Goal: Task Accomplishment & Management: Manage account settings

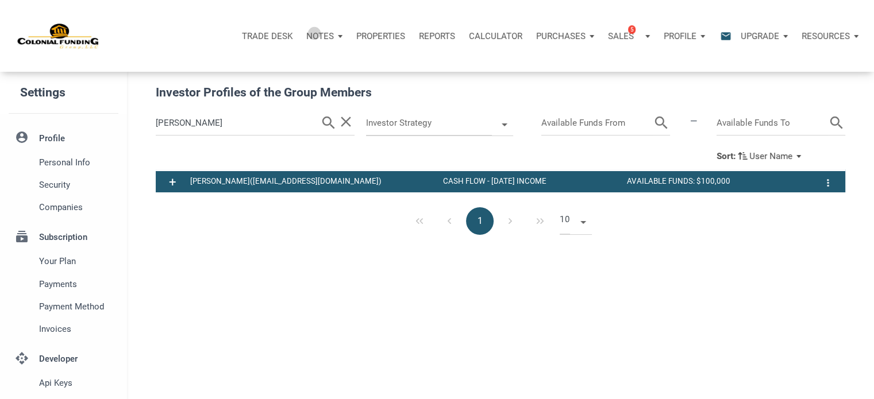
click at [315, 33] on p "Notes" at bounding box center [320, 36] width 28 height 10
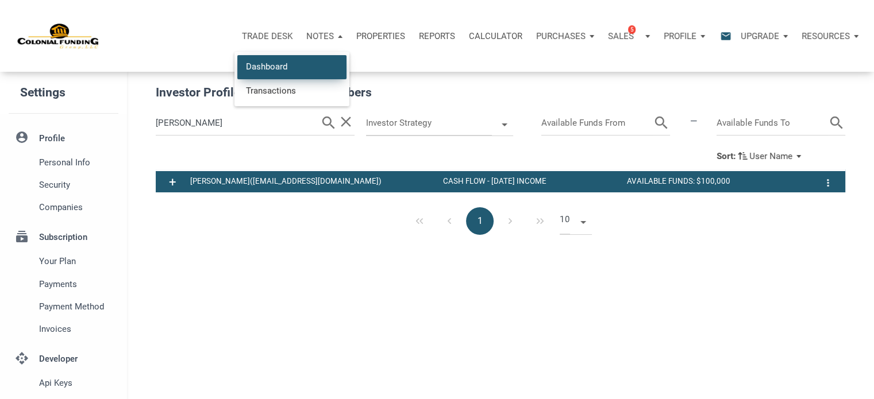
click at [281, 67] on link "Dashboard" at bounding box center [291, 67] width 109 height 24
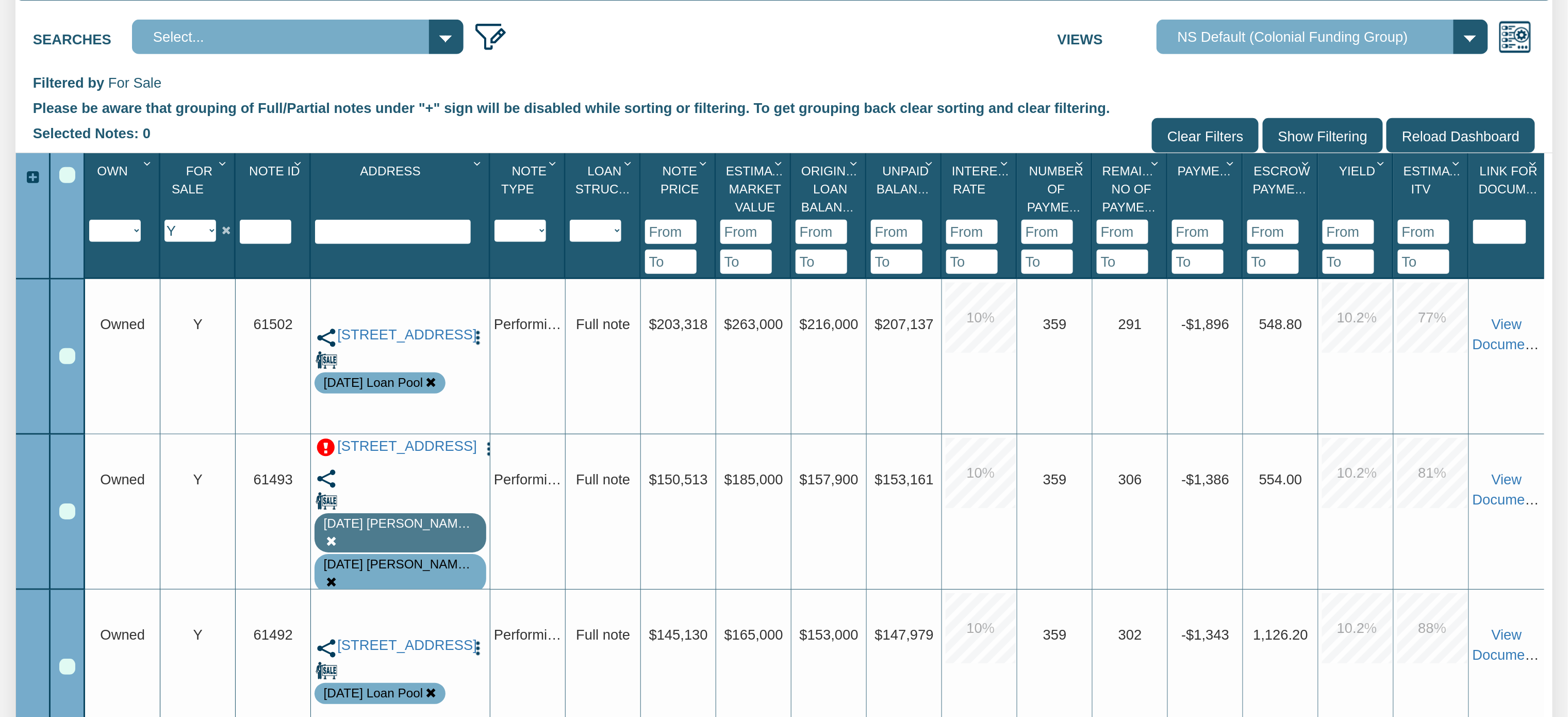
scroll to position [258, 0]
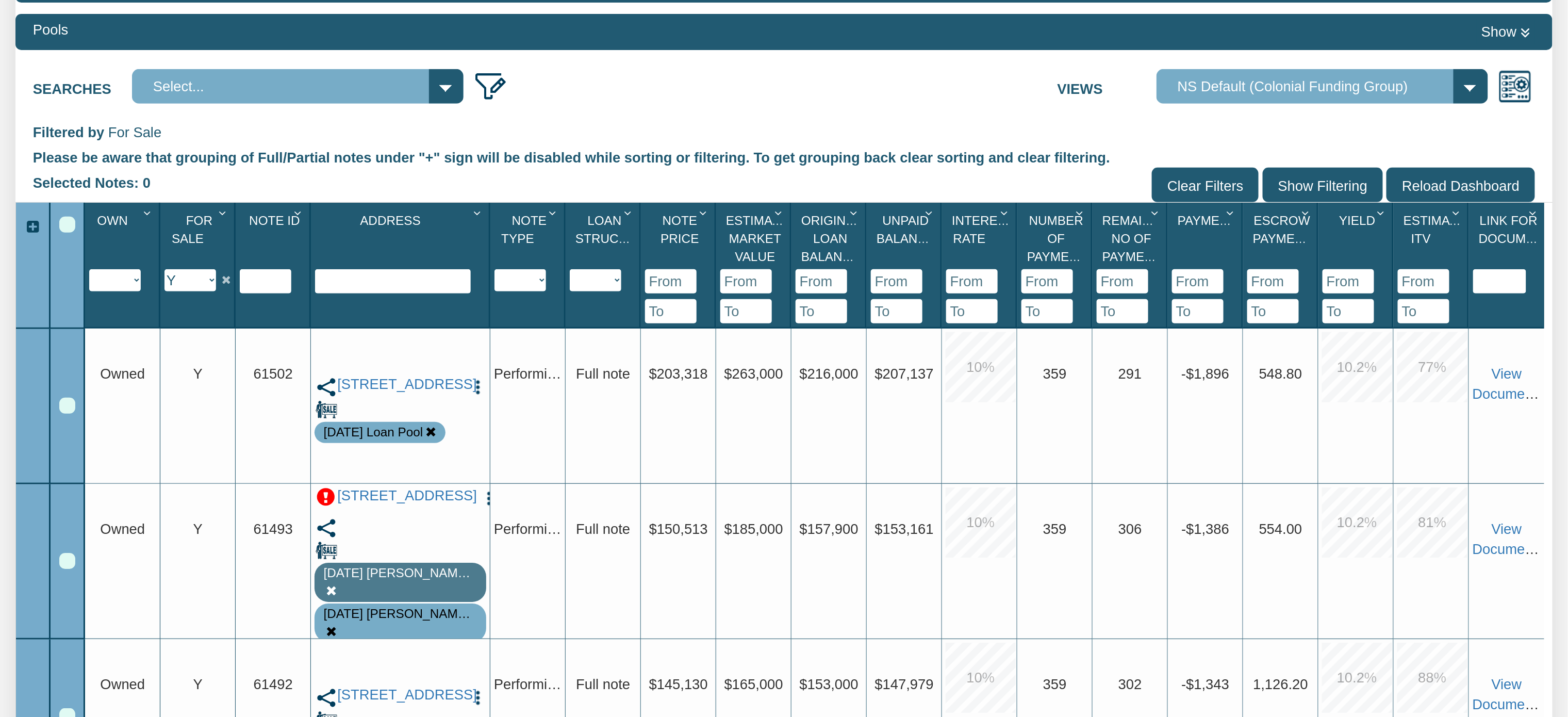
click at [74, 223] on div "Select All" at bounding box center [67, 224] width 16 height 16
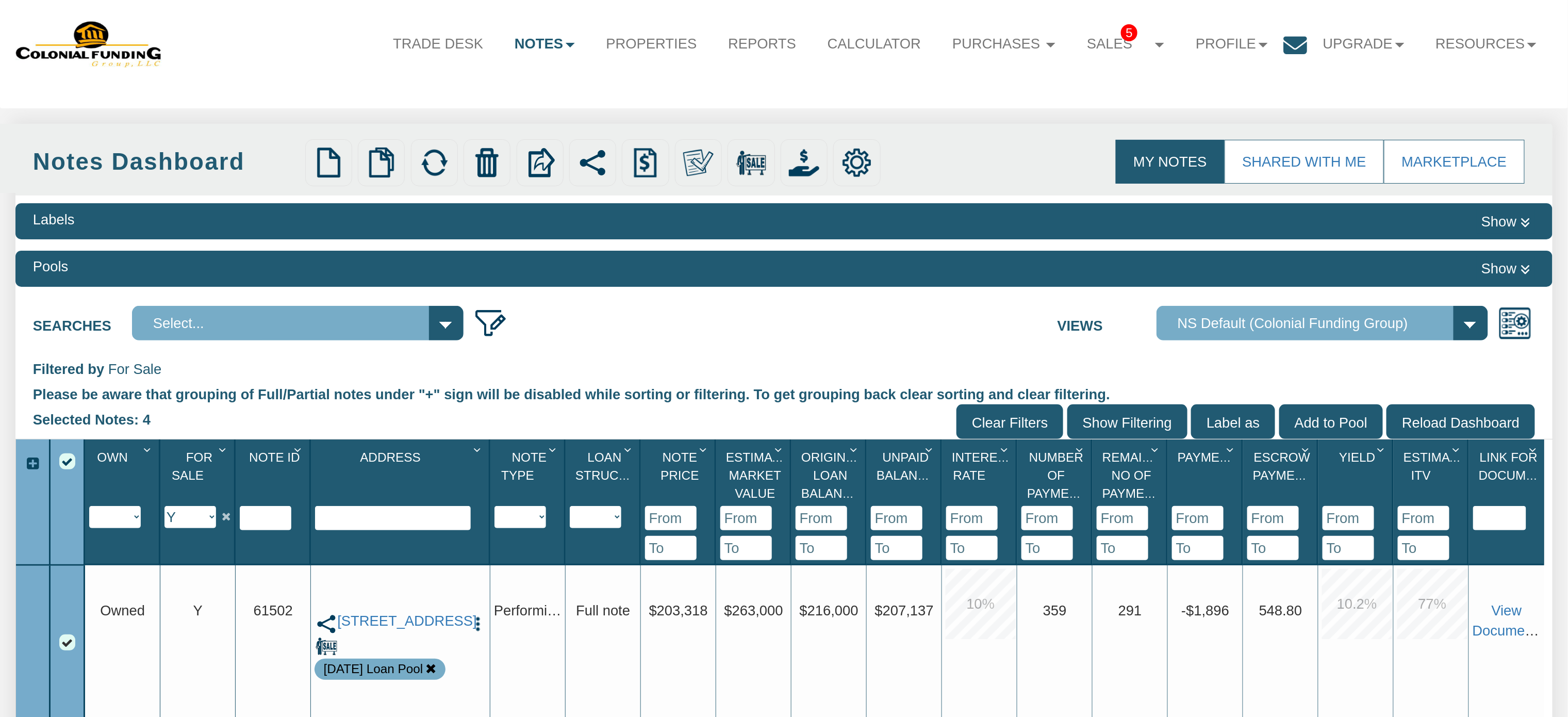
scroll to position [0, 0]
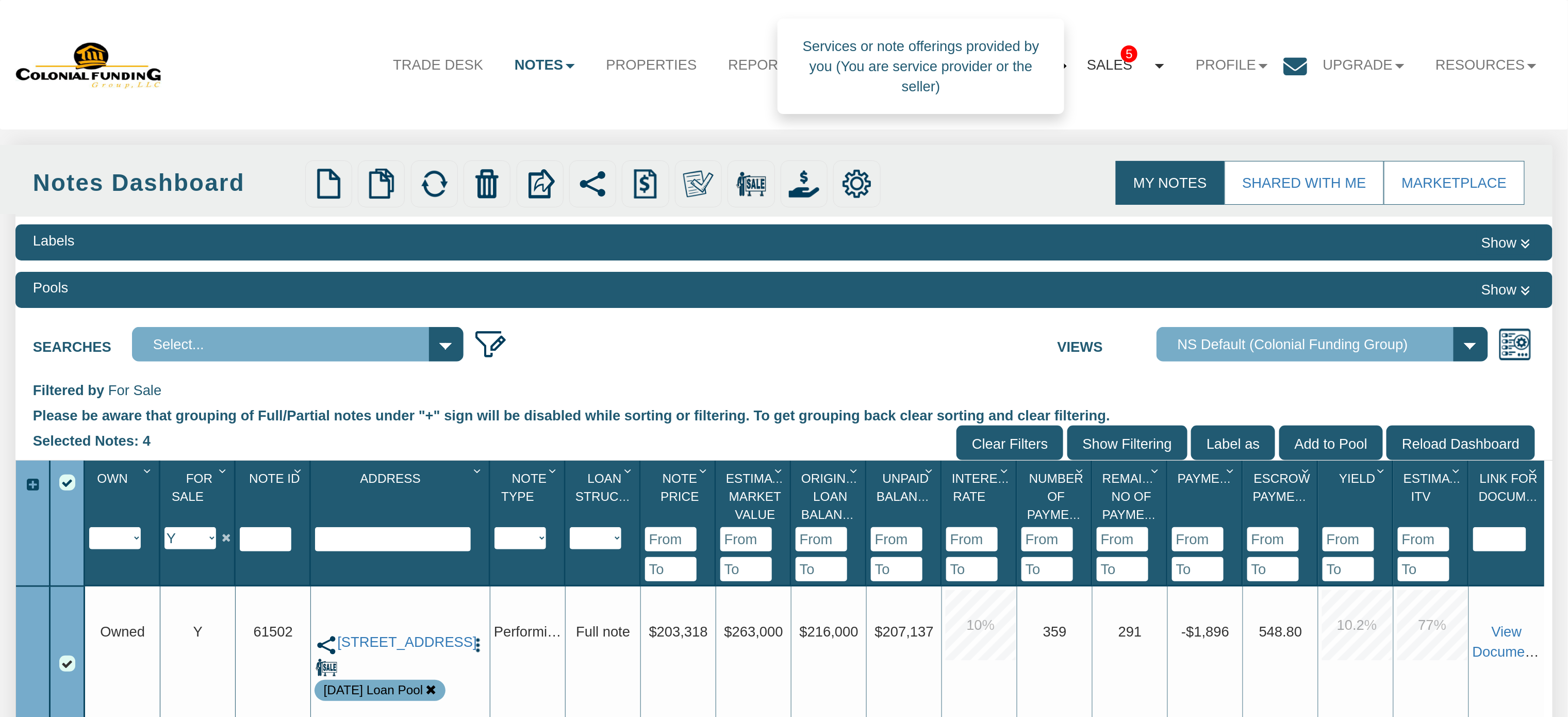
click at [1121, 50] on span "5" at bounding box center [1129, 54] width 16 height 17
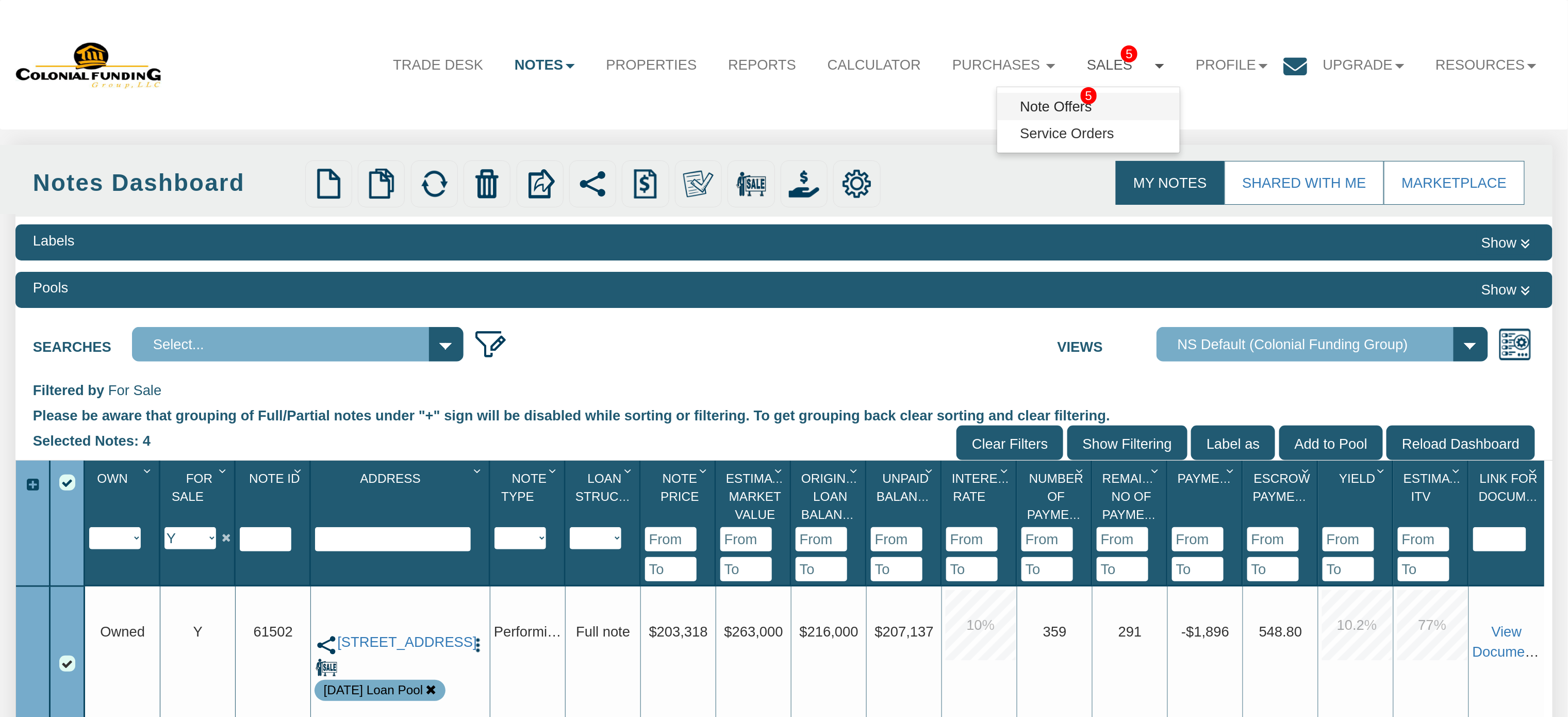
click at [1081, 92] on span "5" at bounding box center [1089, 95] width 16 height 17
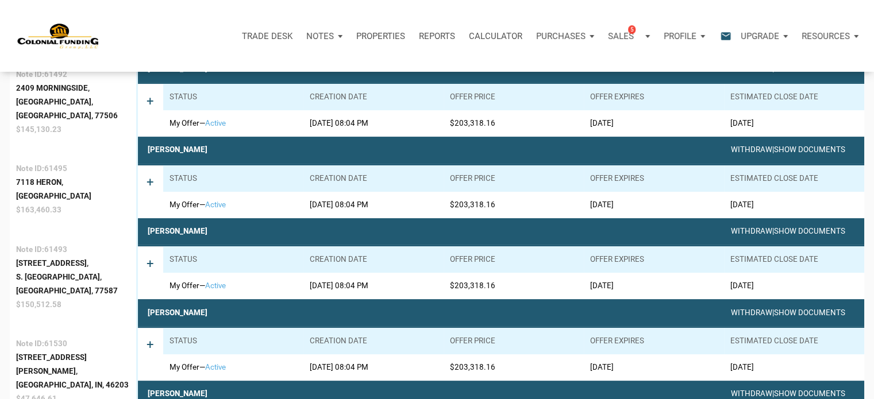
scroll to position [277, 0]
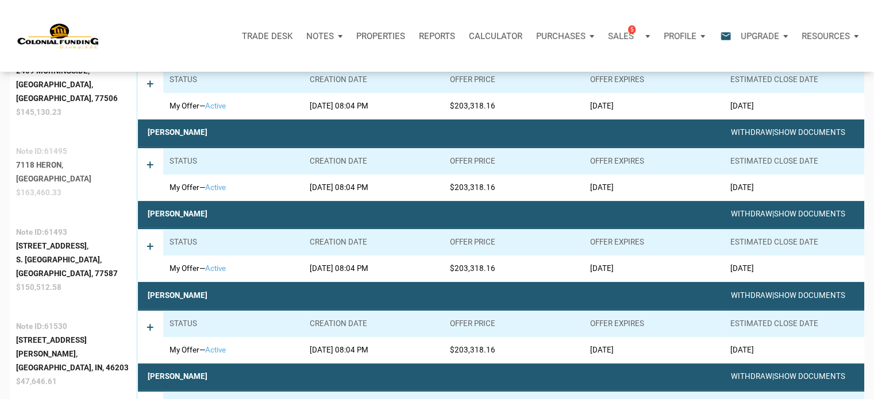
click at [46, 147] on span "61495" at bounding box center [55, 151] width 23 height 9
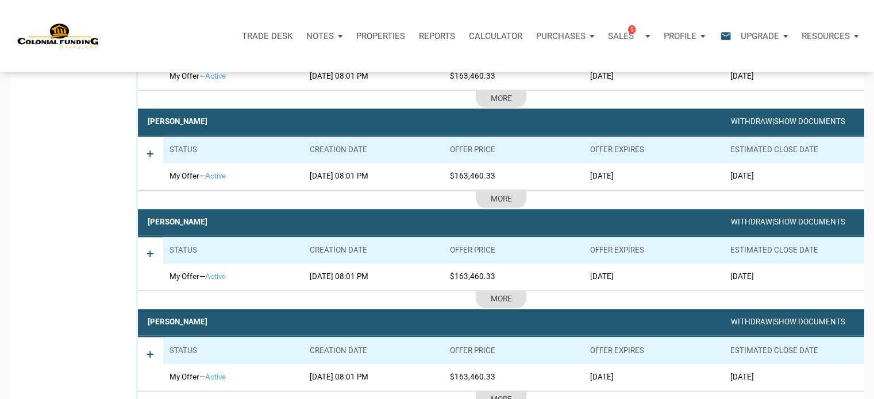
scroll to position [0, 0]
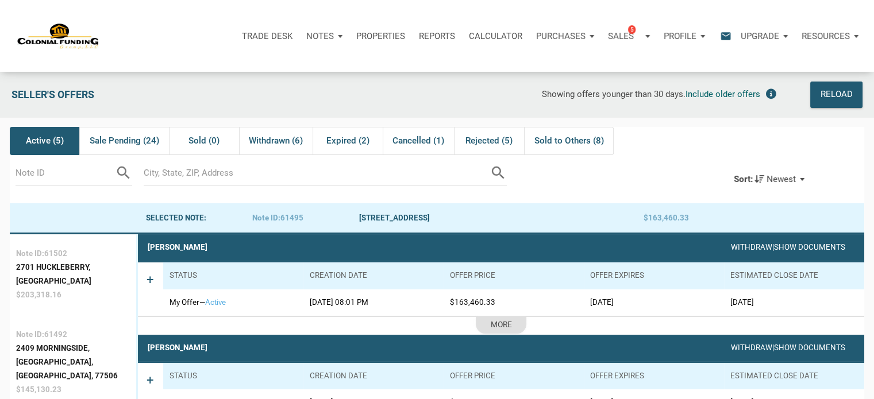
click at [318, 35] on p "Notes" at bounding box center [320, 36] width 28 height 10
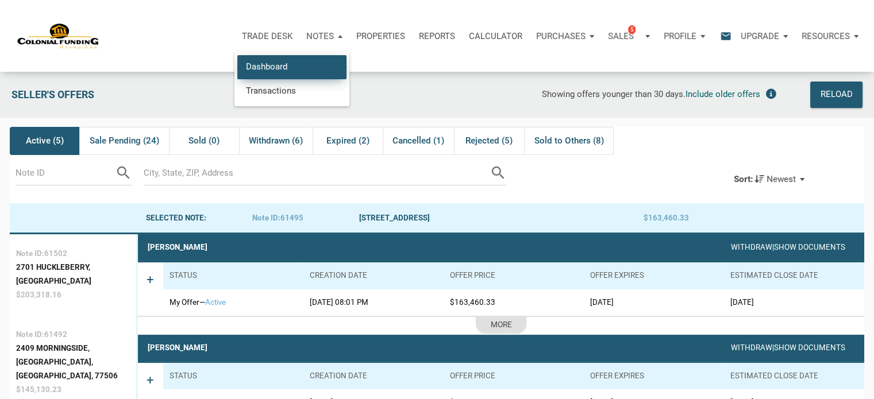
click at [278, 66] on link "Dashboard" at bounding box center [291, 67] width 109 height 24
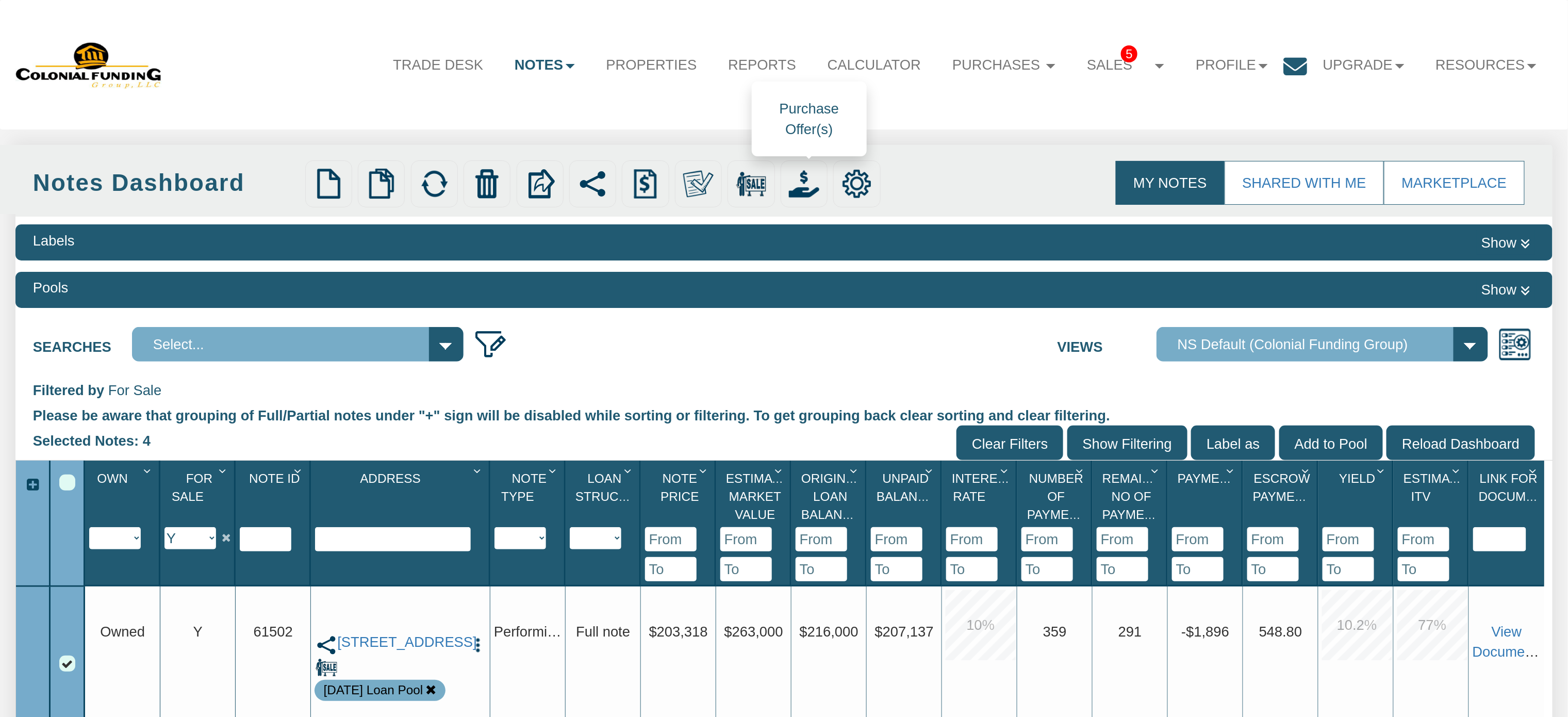
click at [808, 181] on img at bounding box center [804, 184] width 31 height 31
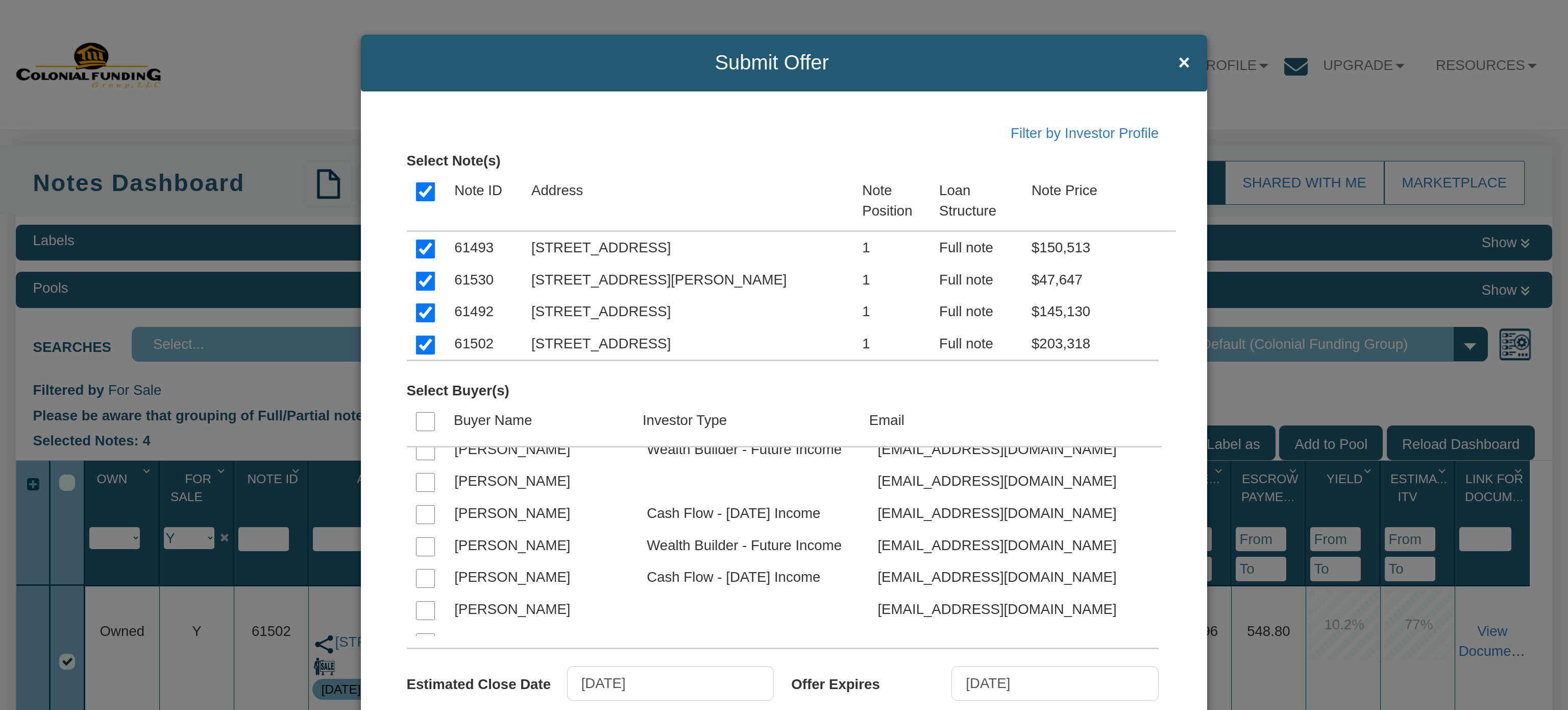
scroll to position [1873, 0]
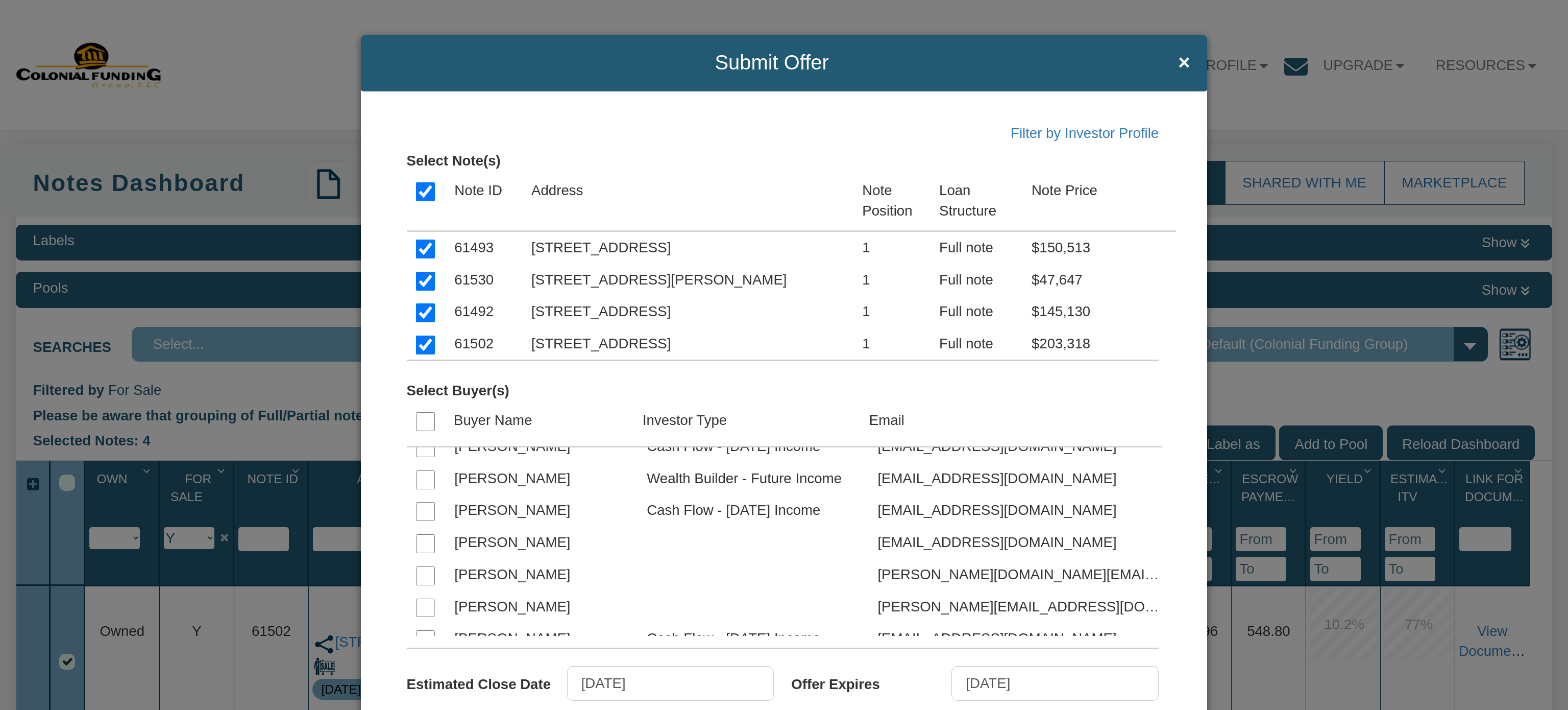
click at [422, 515] on input "checkbox" at bounding box center [425, 511] width 19 height 19
checkbox input "true"
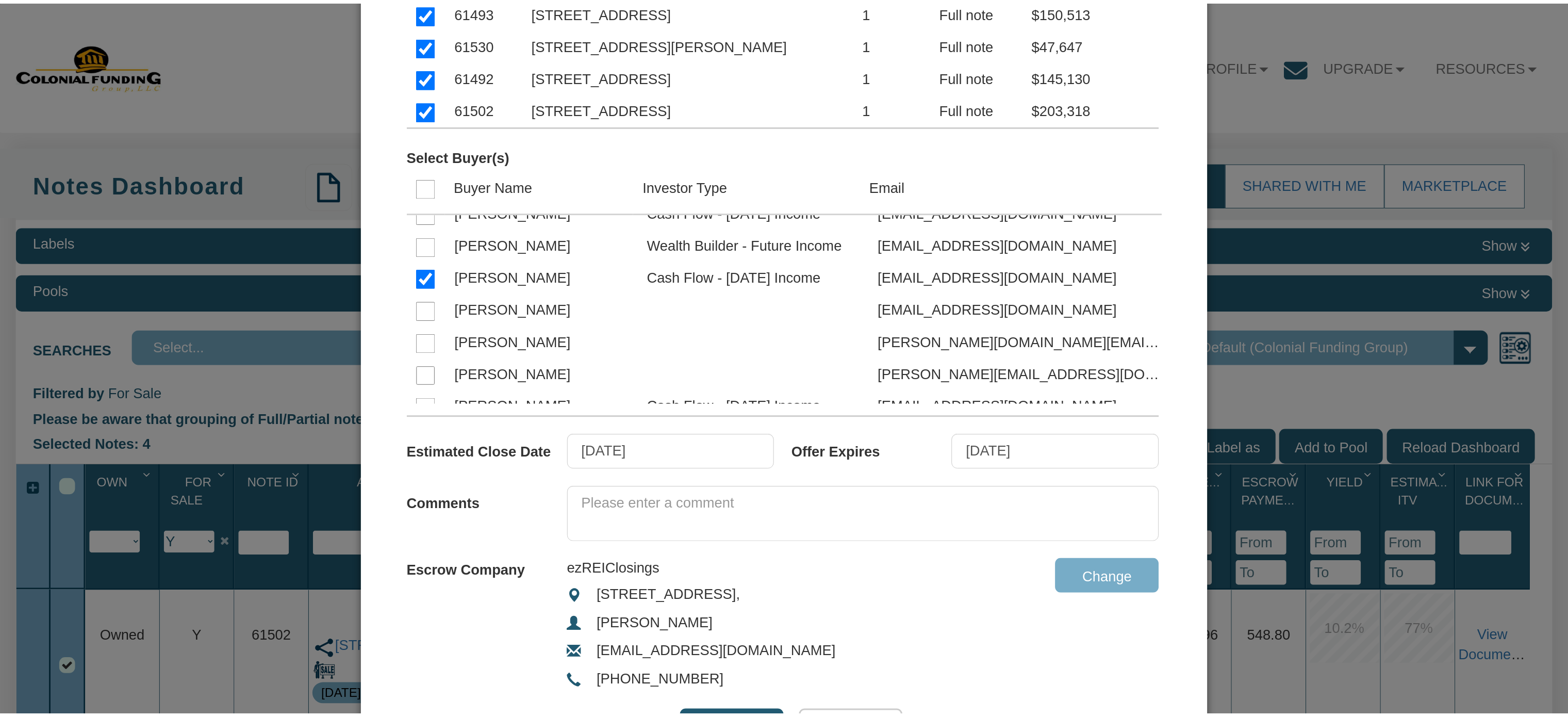
scroll to position [283, 0]
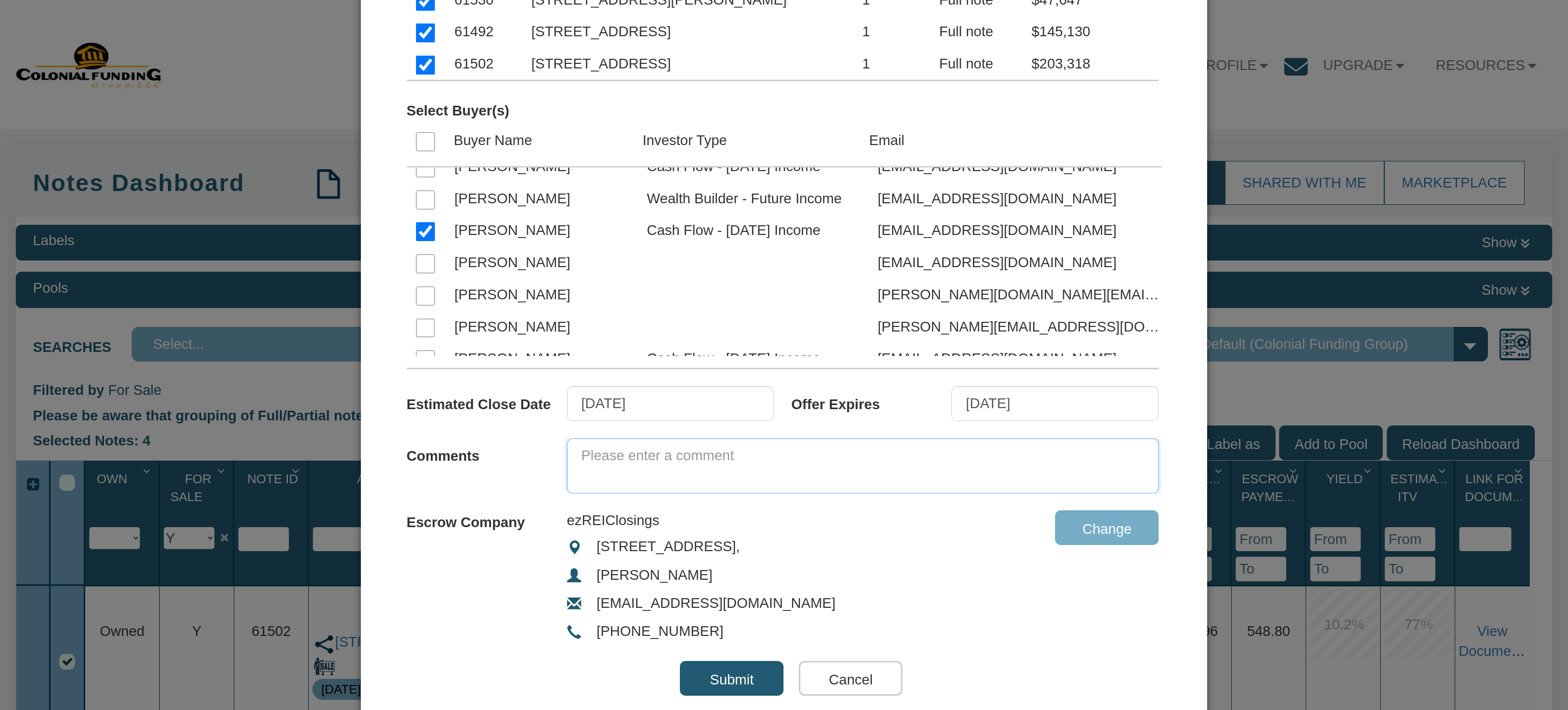
click at [681, 459] on textarea at bounding box center [863, 466] width 592 height 55
type textarea "We have four notes available for purchase. Please let me know if you have quest…"
click at [713, 677] on input "Submit" at bounding box center [731, 677] width 104 height 35
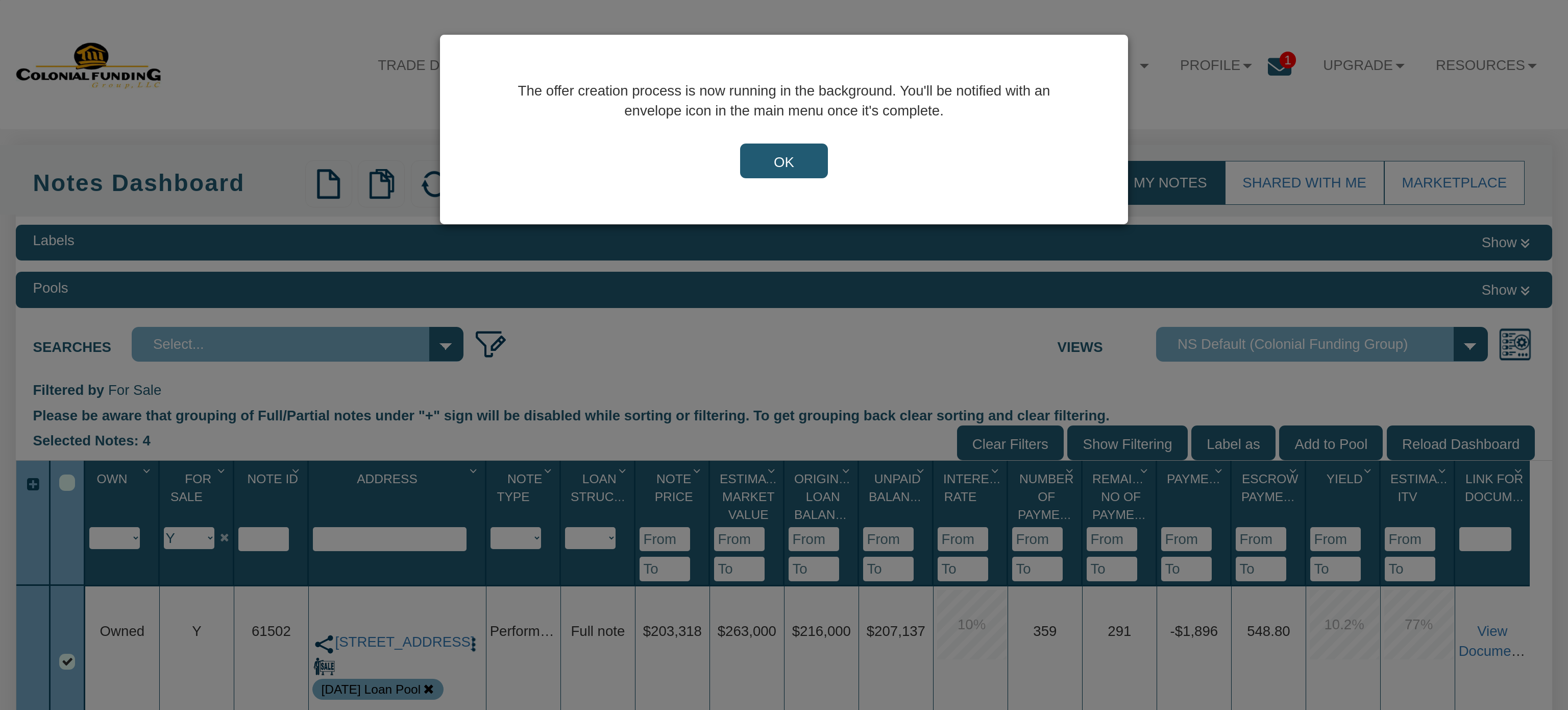
drag, startPoint x: 759, startPoint y: 157, endPoint x: 750, endPoint y: 156, distance: 9.1
click at [750, 156] on input "OK" at bounding box center [784, 160] width 88 height 35
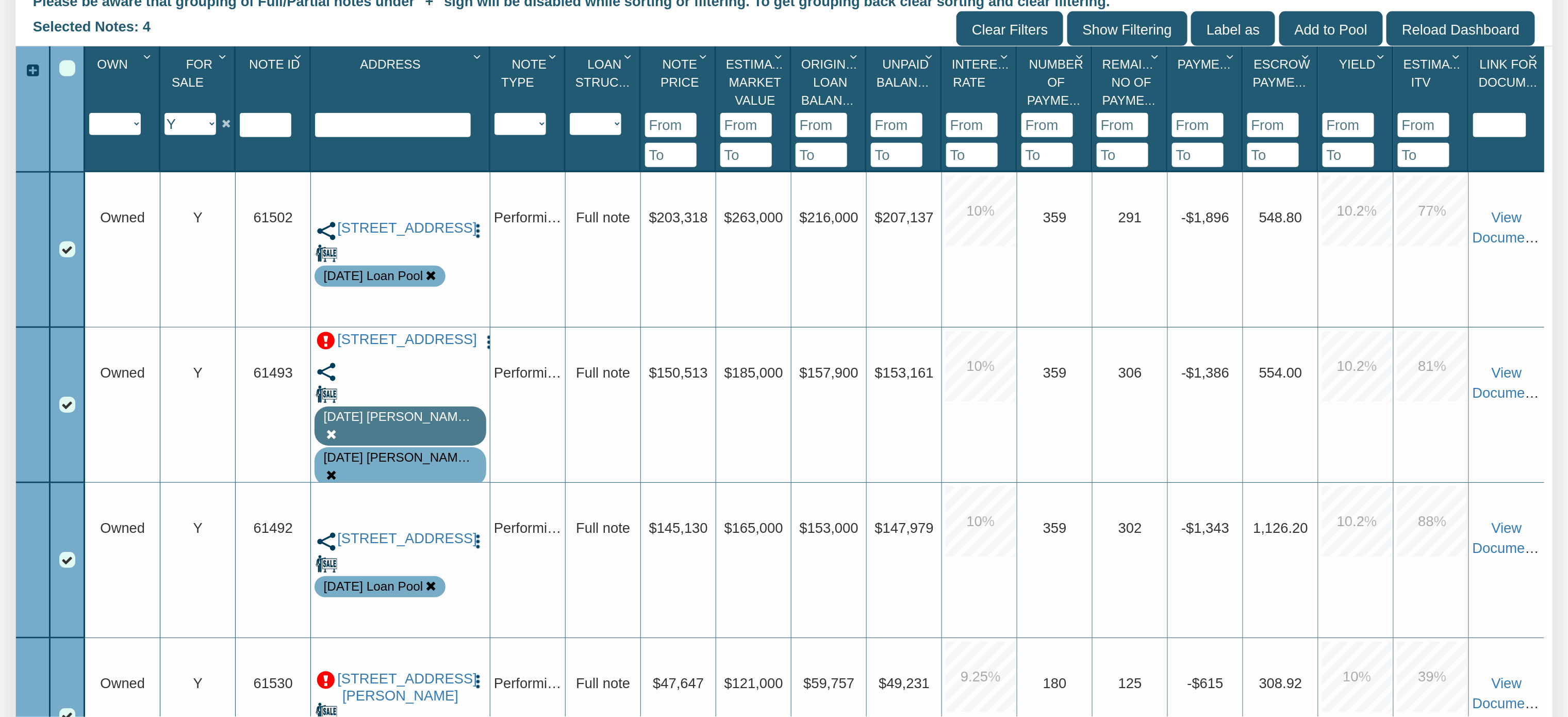
scroll to position [0, 0]
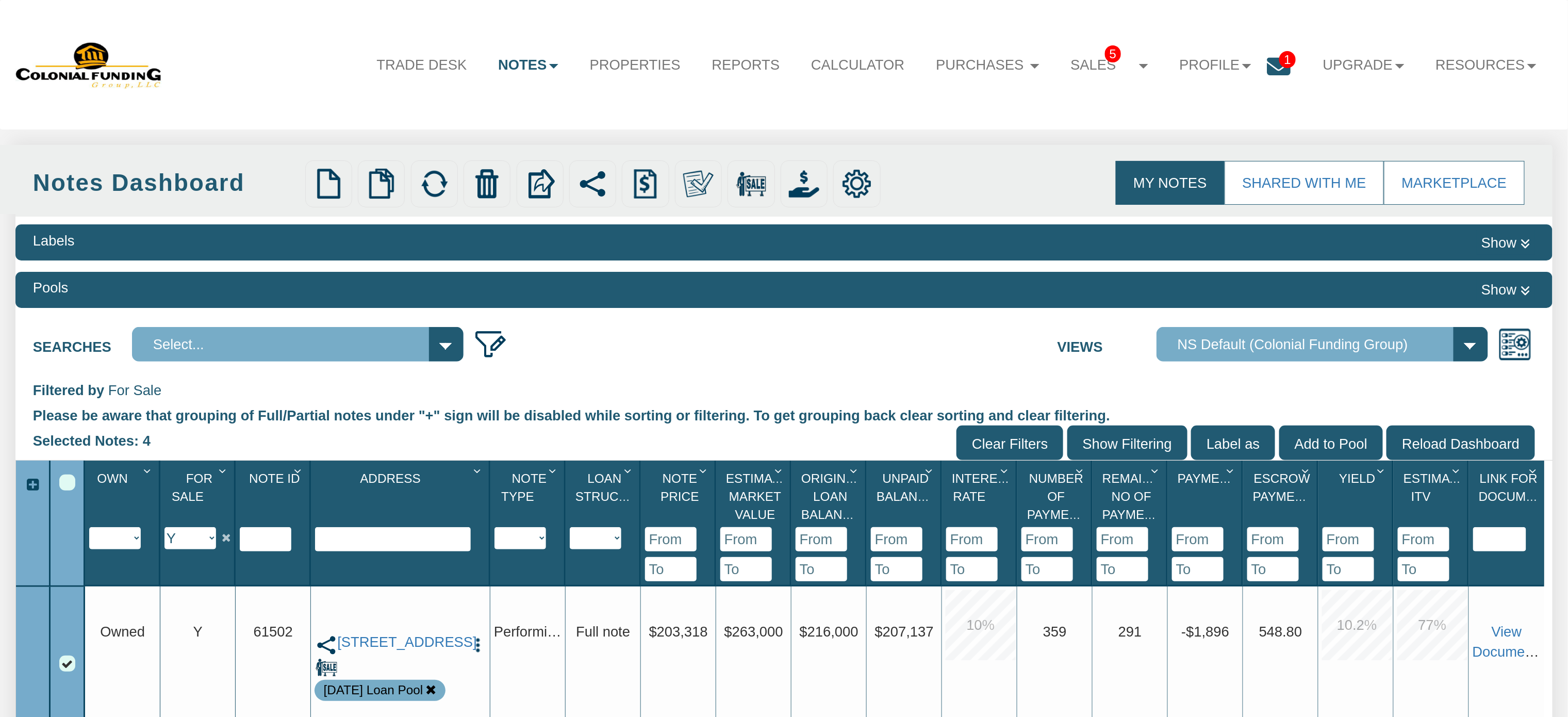
click at [1279, 58] on span "1" at bounding box center [1287, 59] width 16 height 17
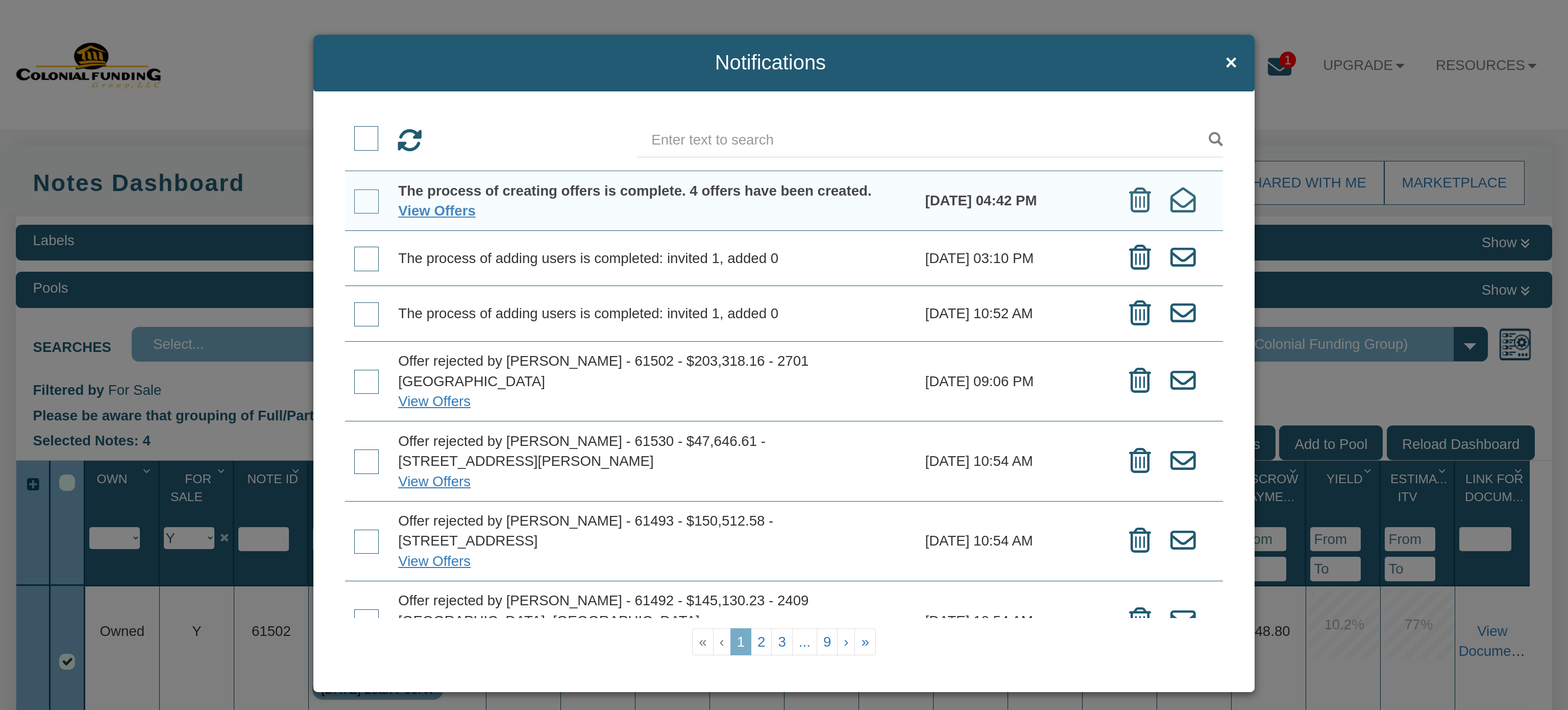
click at [368, 205] on span at bounding box center [366, 201] width 24 height 24
click at [354, 191] on input "checkbox" at bounding box center [354, 191] width 0 height 0
click at [499, 140] on icon at bounding box center [495, 140] width 25 height 25
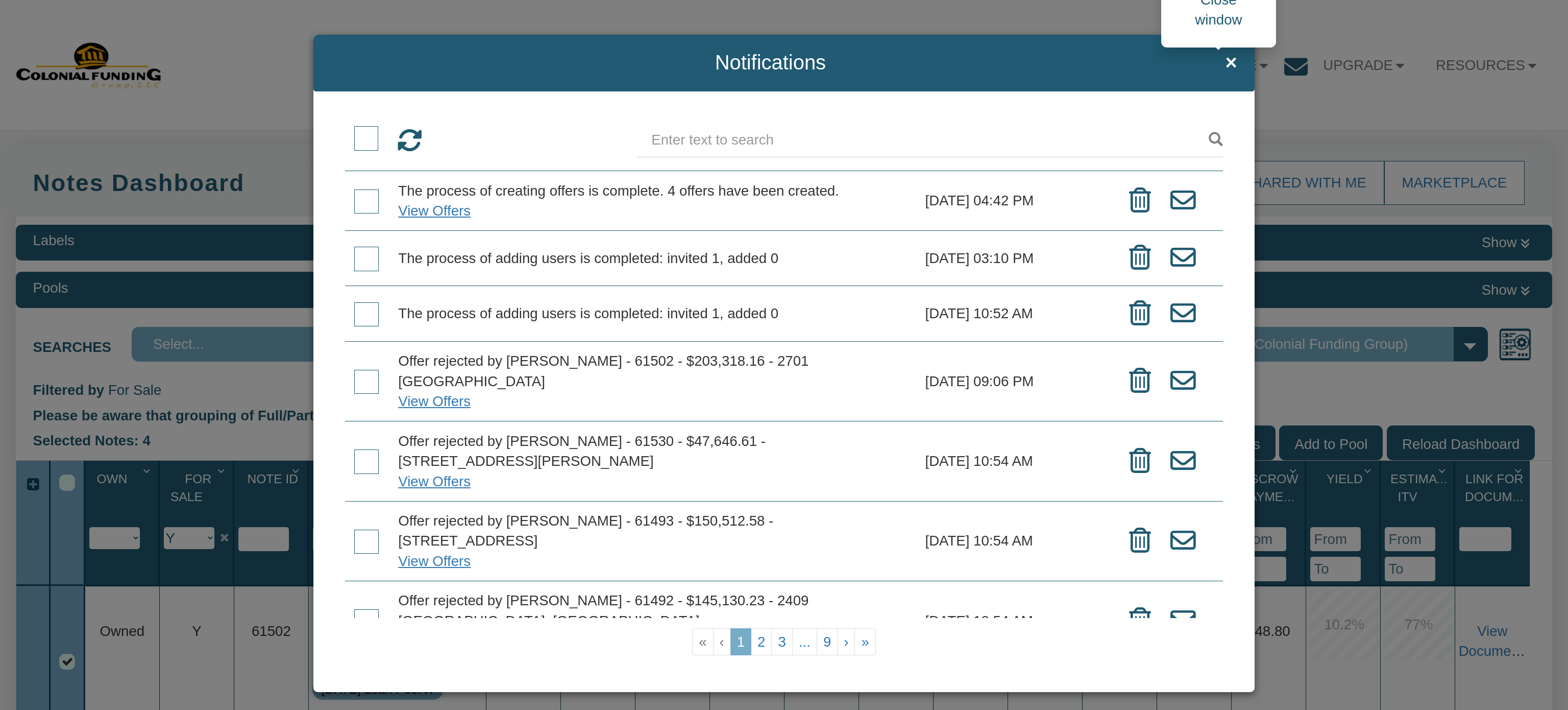
click at [1225, 58] on span "×" at bounding box center [1230, 62] width 12 height 22
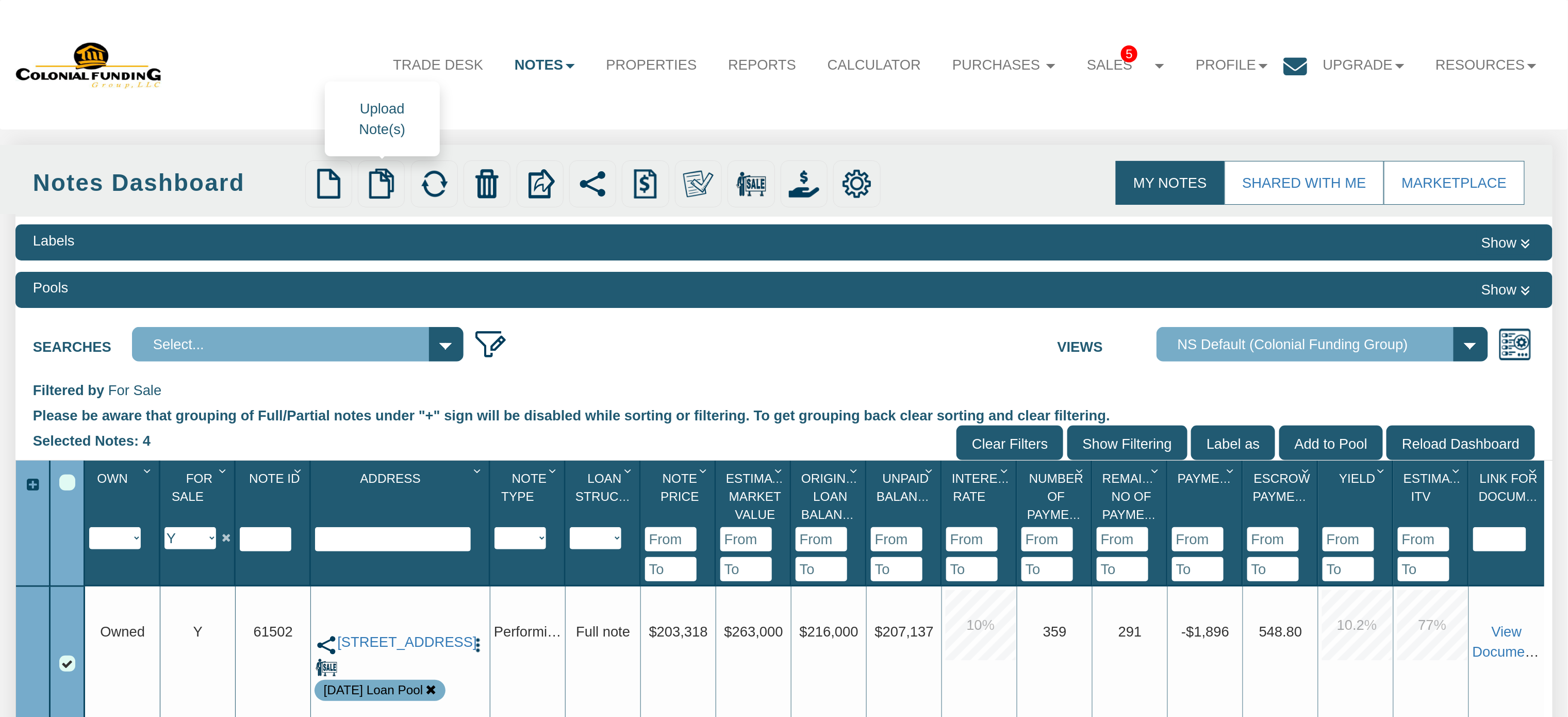
click at [386, 189] on img at bounding box center [381, 184] width 31 height 31
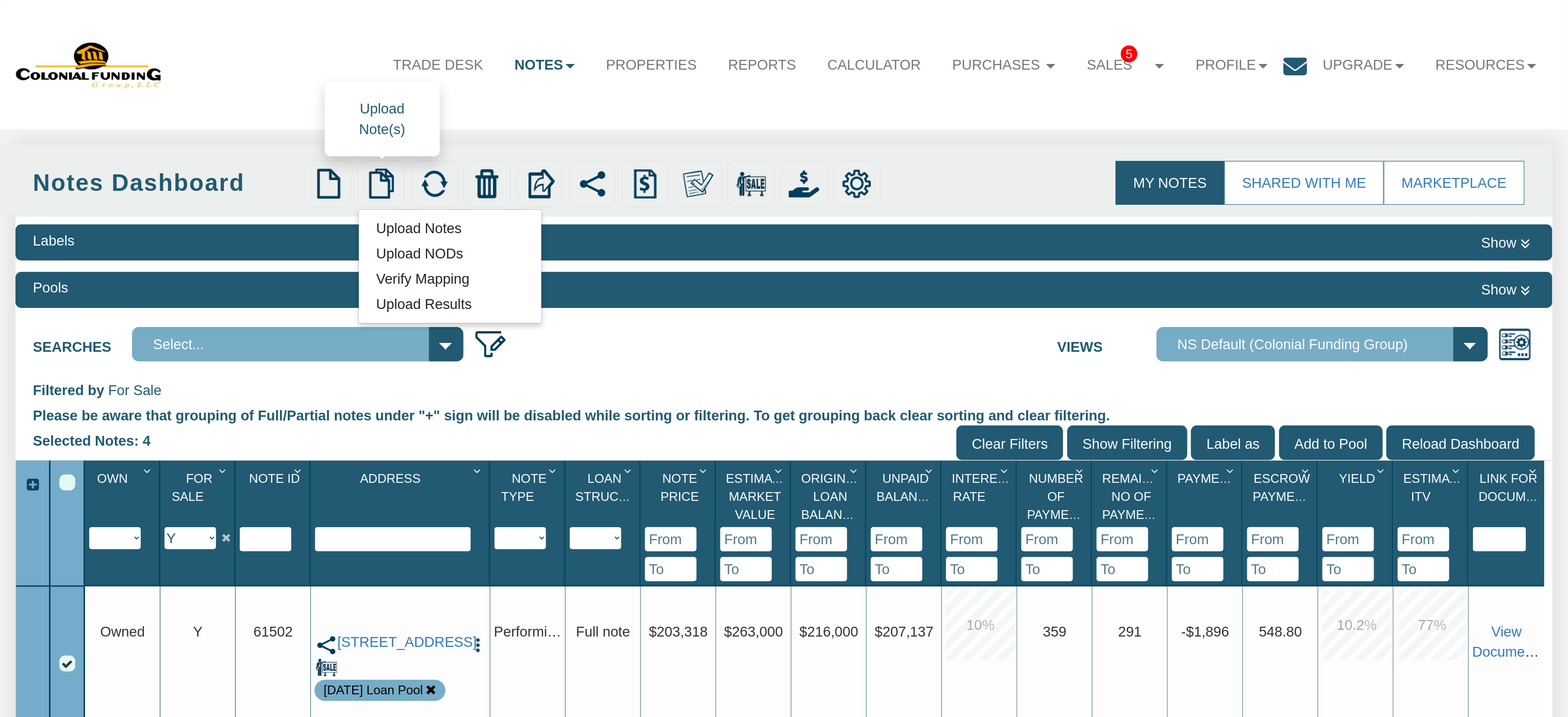
click at [413, 228] on link "Upload Notes" at bounding box center [419, 228] width 120 height 22
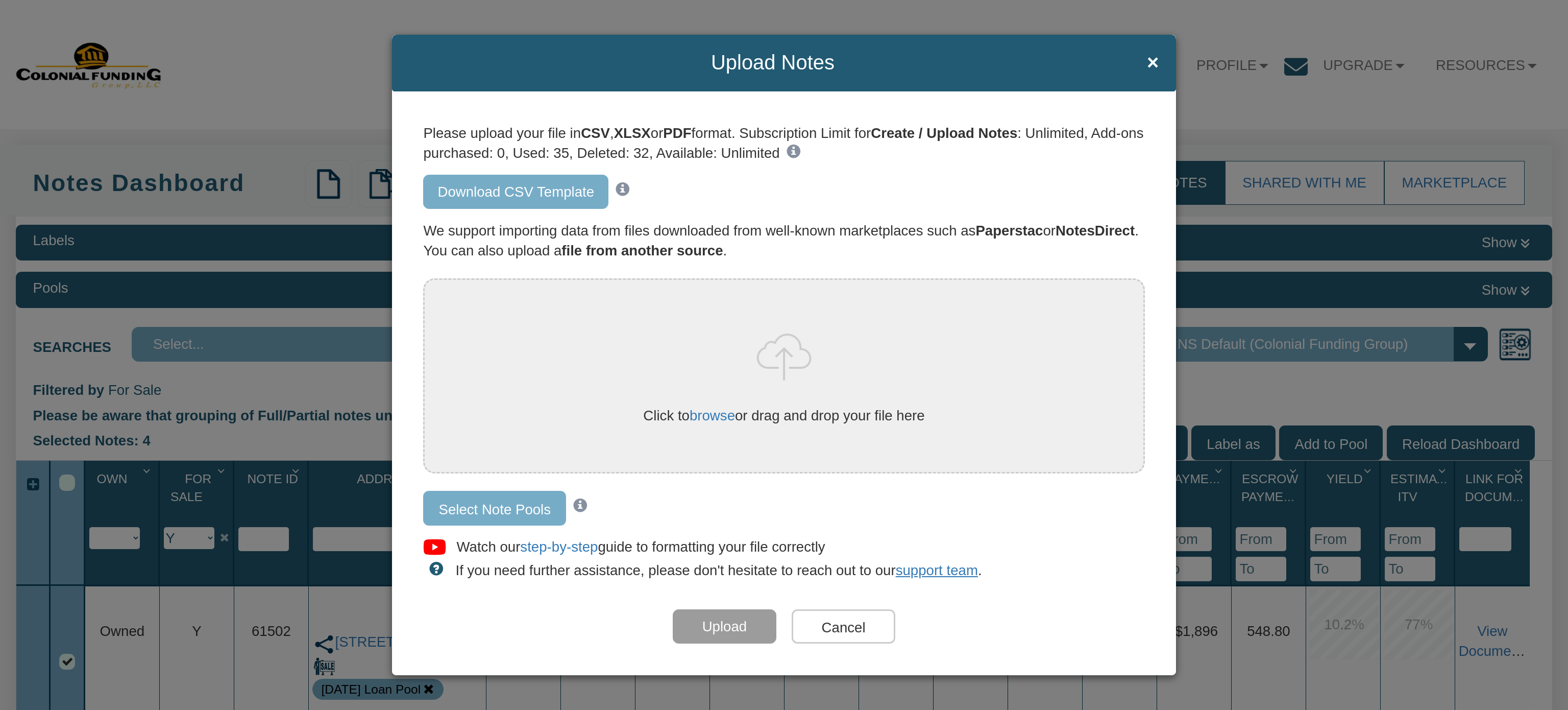
click at [457, 188] on link "Download CSV Template" at bounding box center [515, 191] width 186 height 35
click at [1150, 60] on span "×" at bounding box center [1152, 62] width 12 height 22
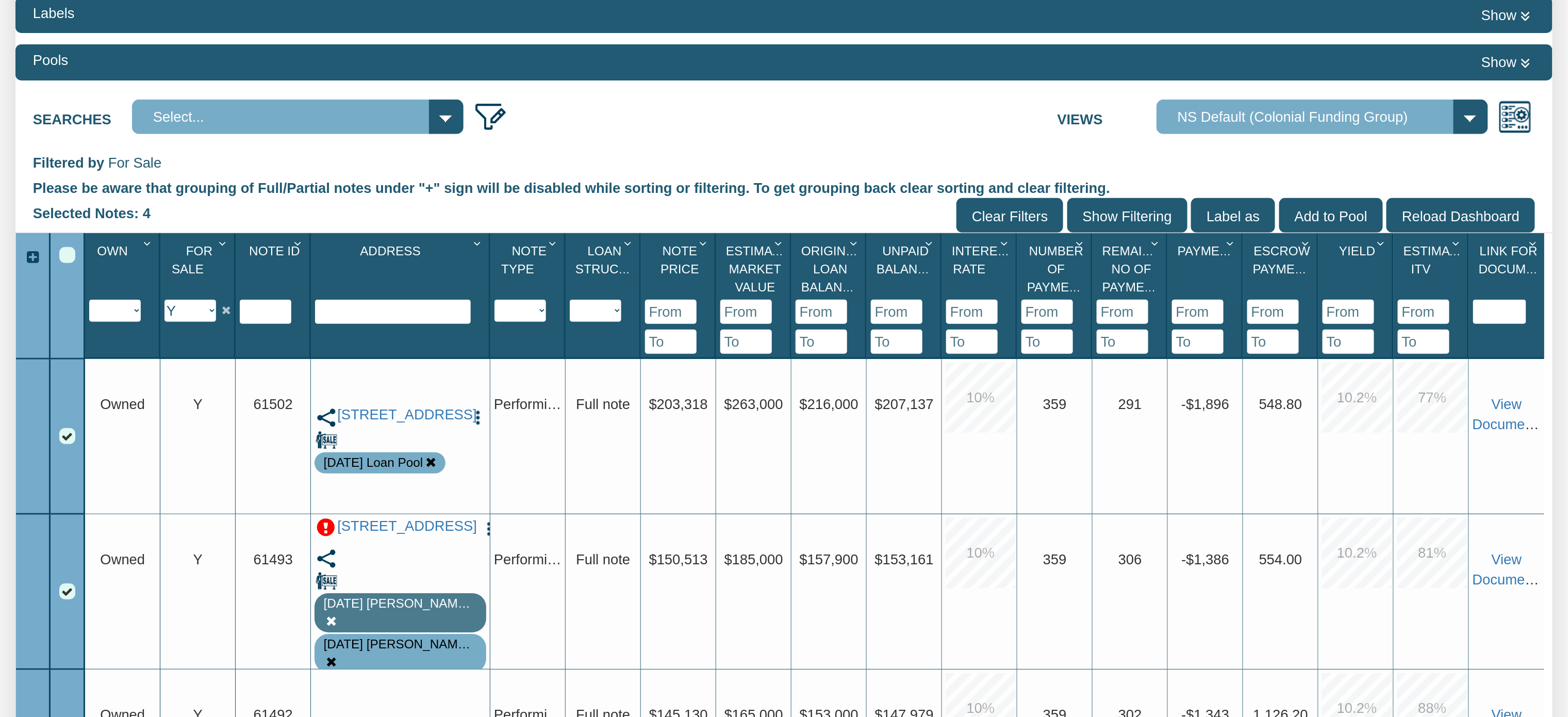
scroll to position [232, 0]
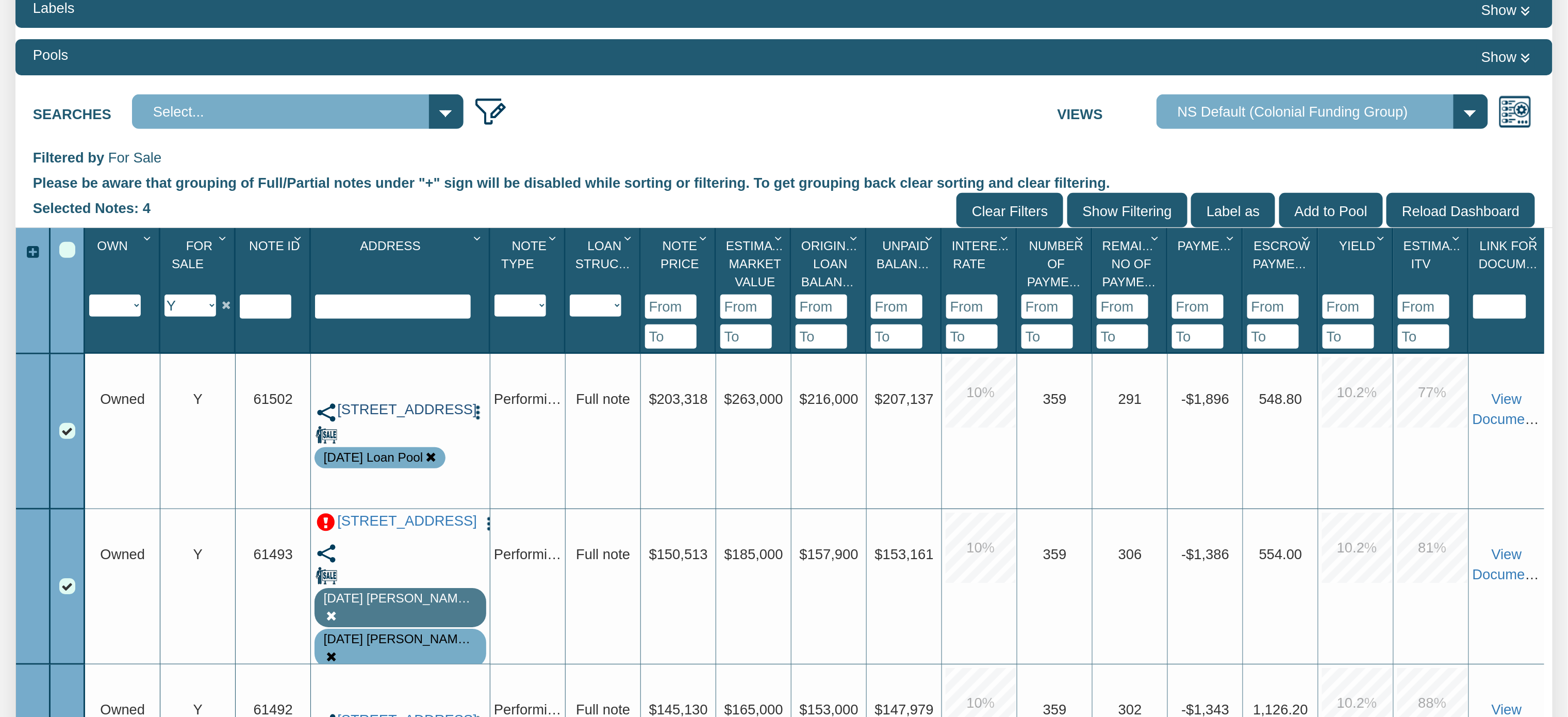
click at [393, 413] on link "[STREET_ADDRESS]" at bounding box center [400, 409] width 127 height 17
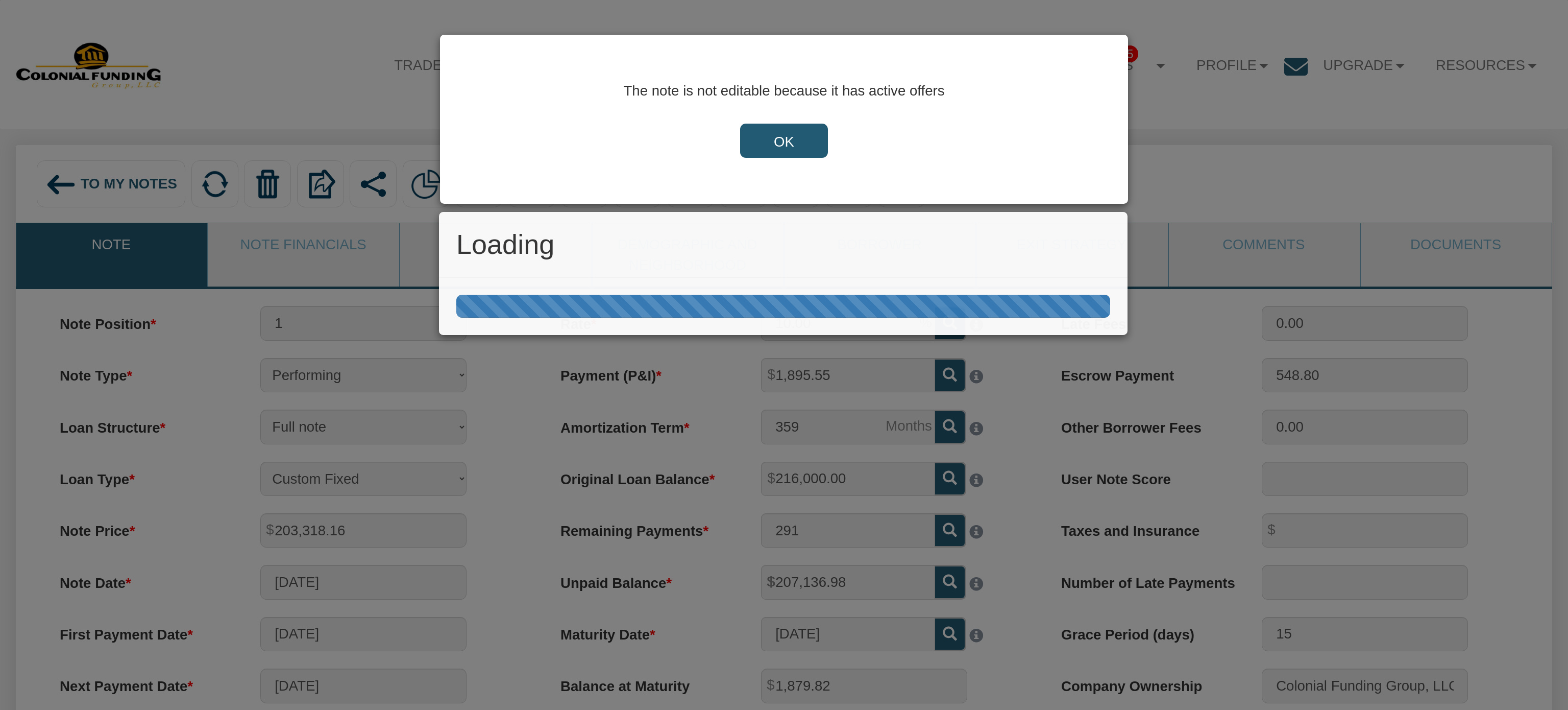
click at [772, 132] on div "Loading" at bounding box center [784, 355] width 1568 height 710
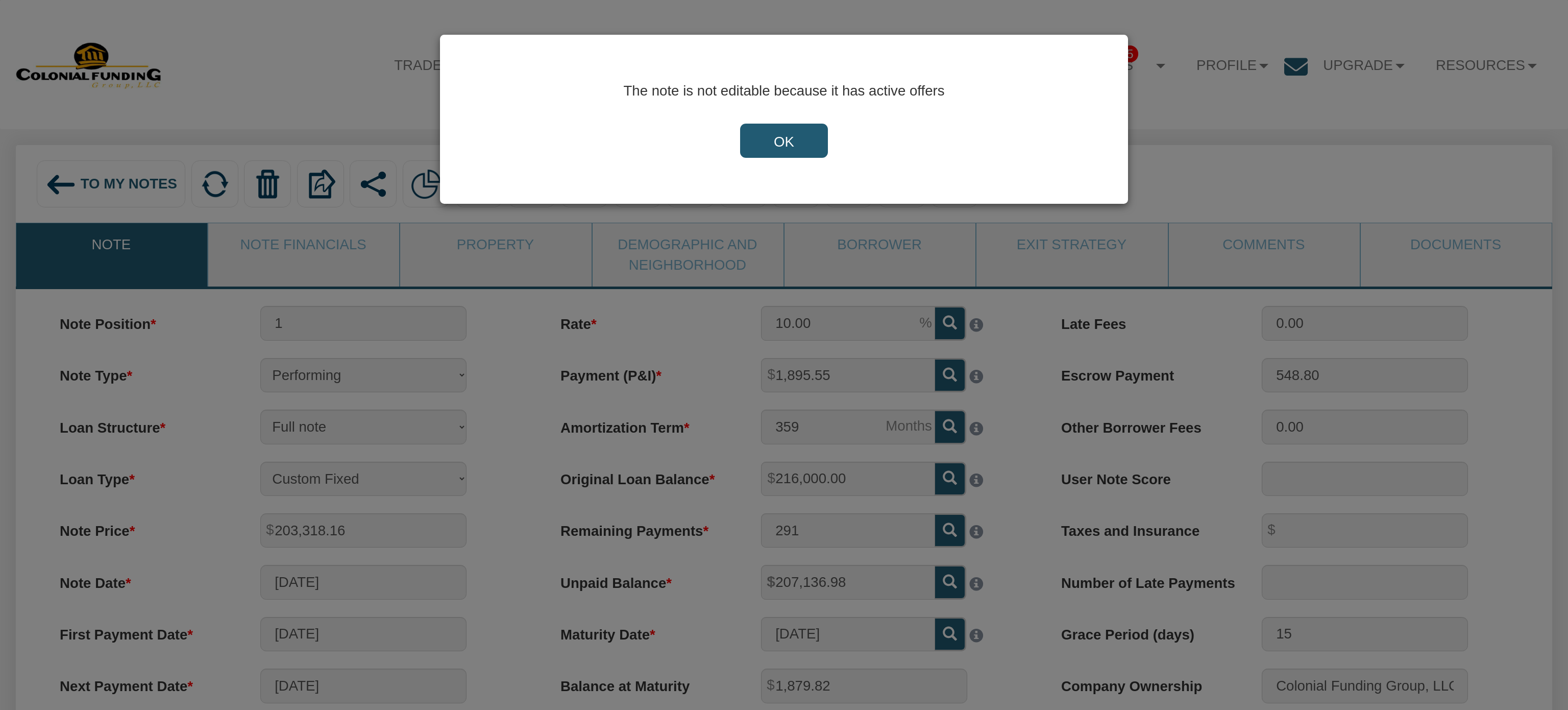
click at [786, 137] on input "OK" at bounding box center [784, 140] width 88 height 35
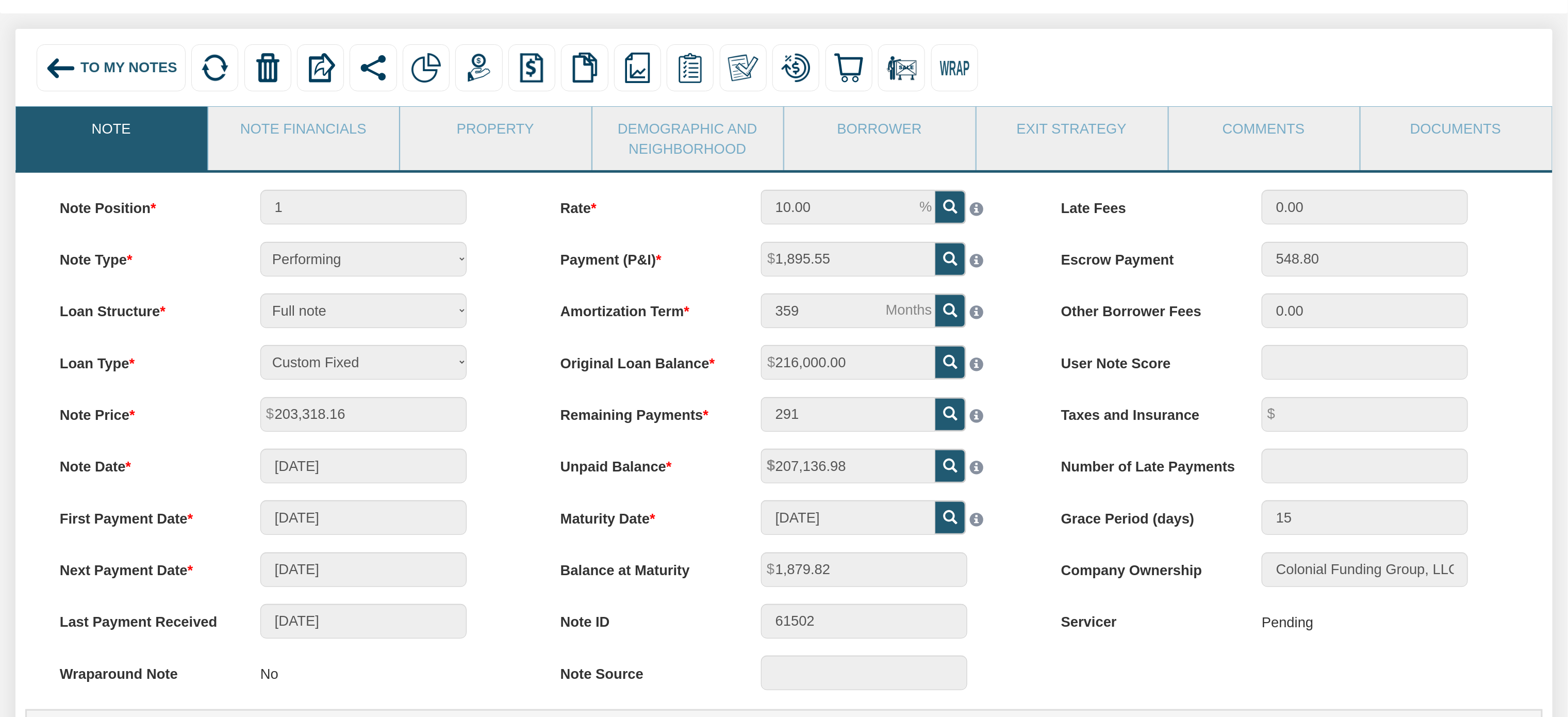
scroll to position [127, 0]
